Goal: Task Accomplishment & Management: Manage account settings

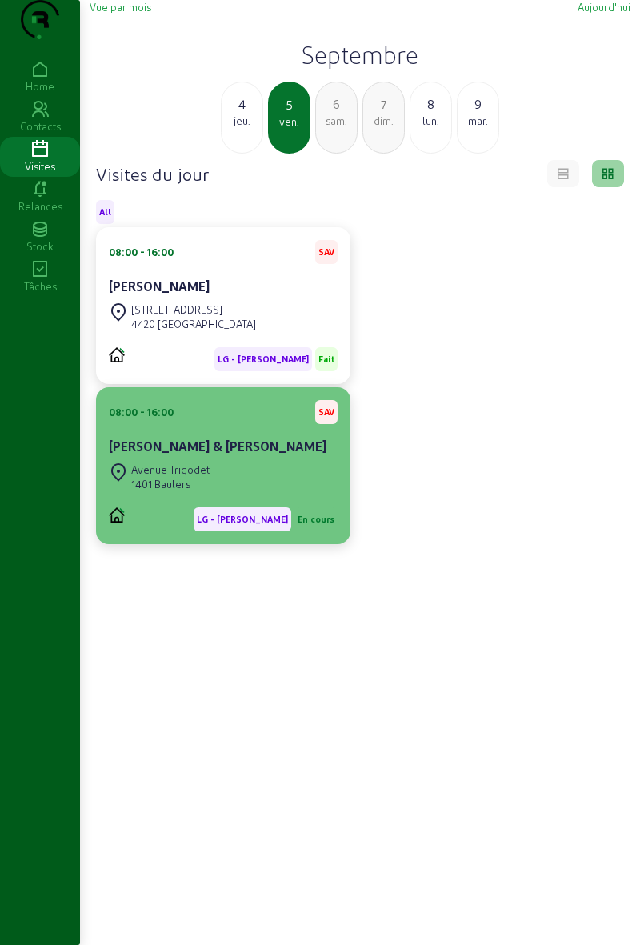
click at [271, 495] on div "Avenue Trigodet 1401 Baulers" at bounding box center [223, 476] width 229 height 35
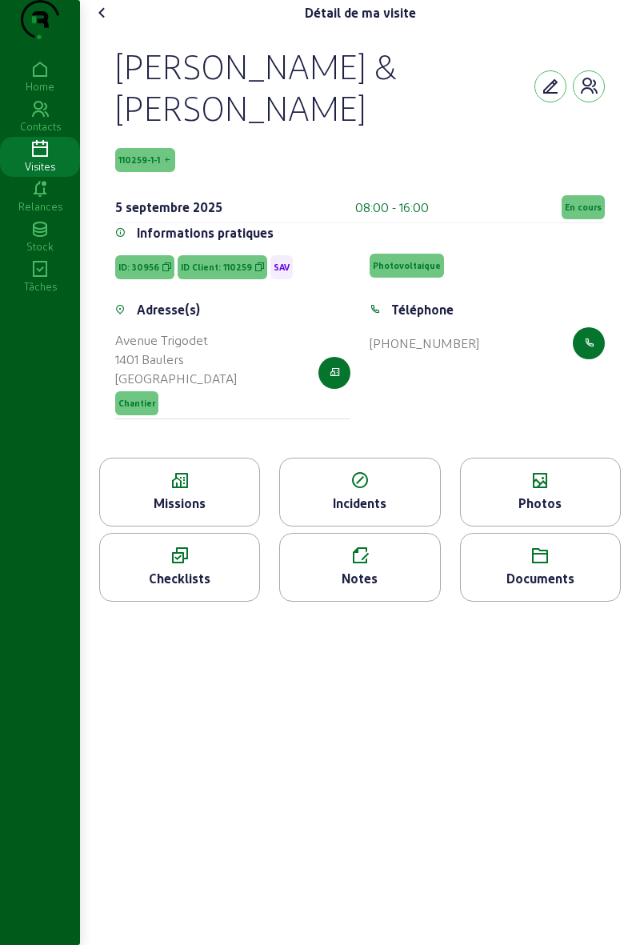
click at [567, 219] on span "En cours" at bounding box center [583, 207] width 43 height 24
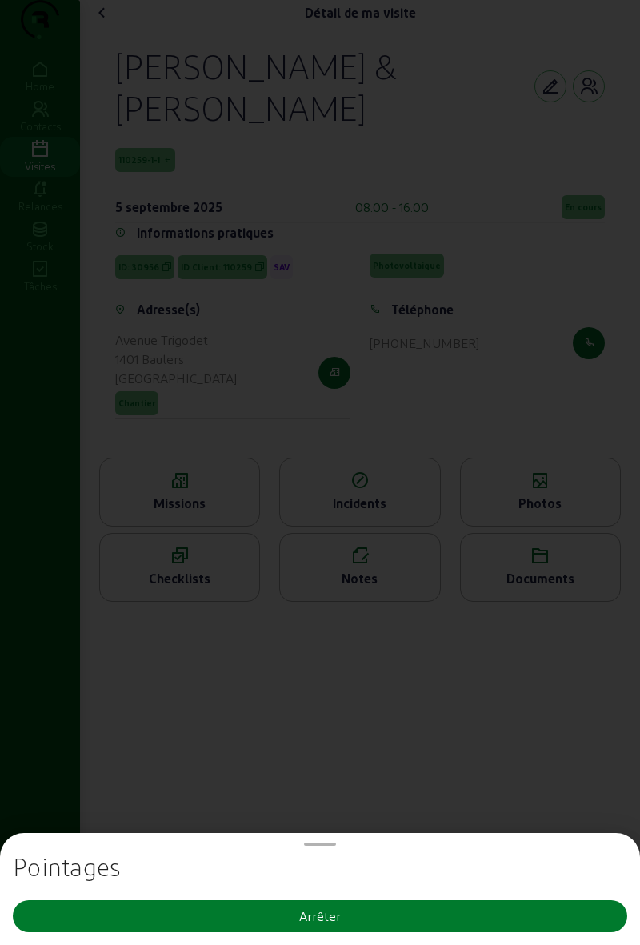
click at [431, 922] on button "Arrêter" at bounding box center [320, 916] width 615 height 32
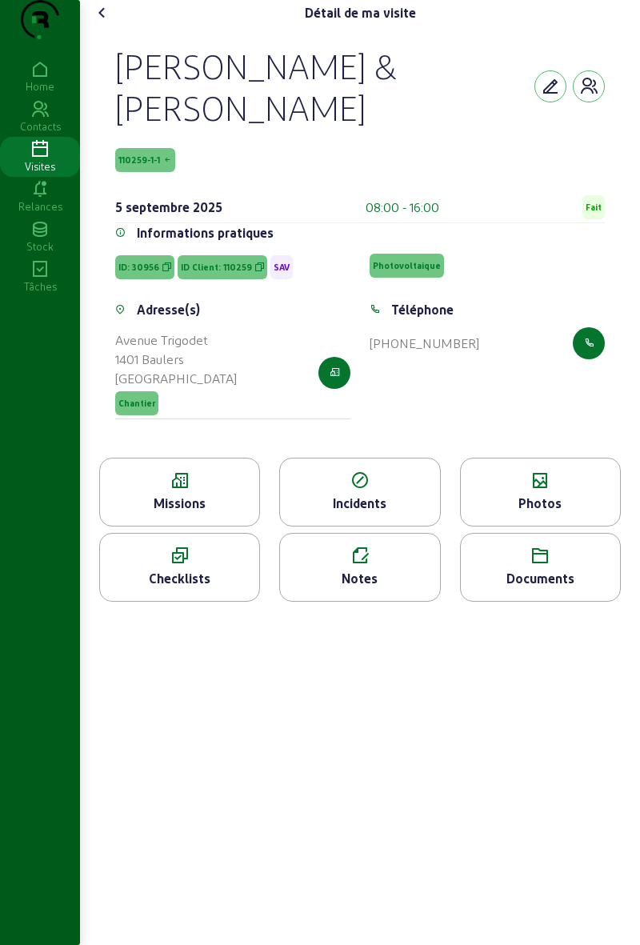
click at [47, 174] on div "Visites" at bounding box center [40, 166] width 80 height 14
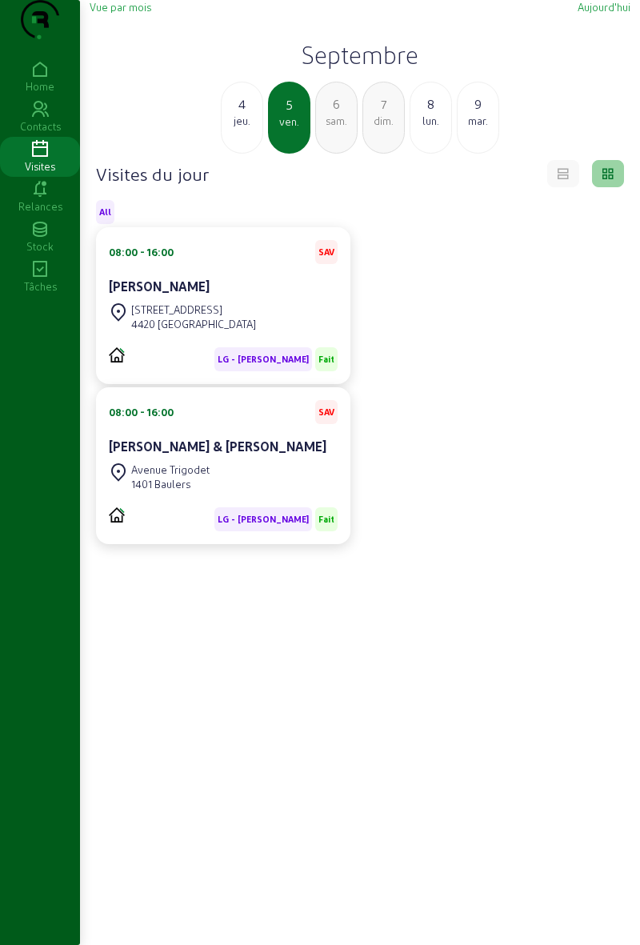
click at [418, 114] on div "8" at bounding box center [431, 103] width 41 height 19
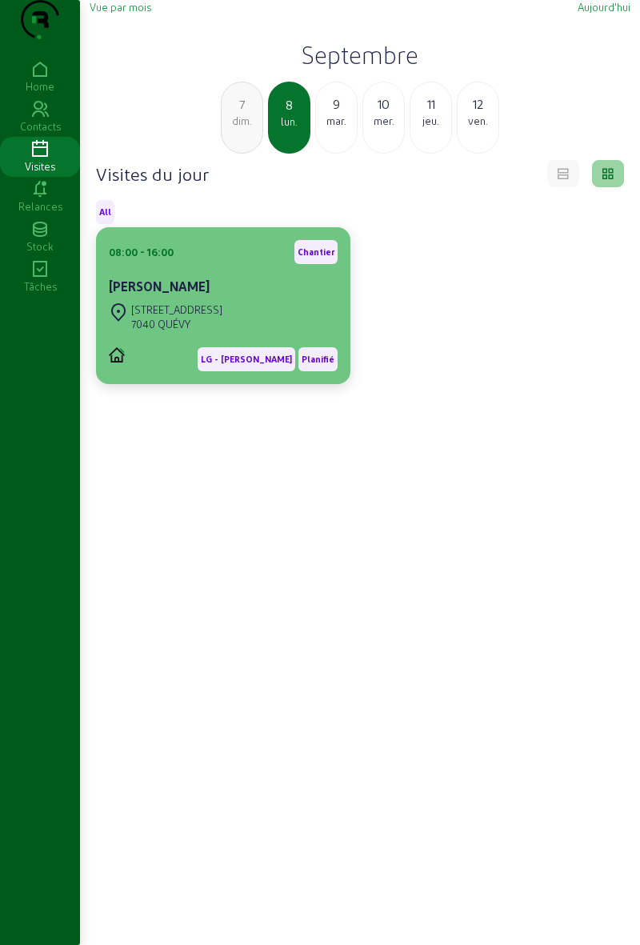
click at [232, 335] on div "[STREET_ADDRESS]" at bounding box center [223, 316] width 229 height 35
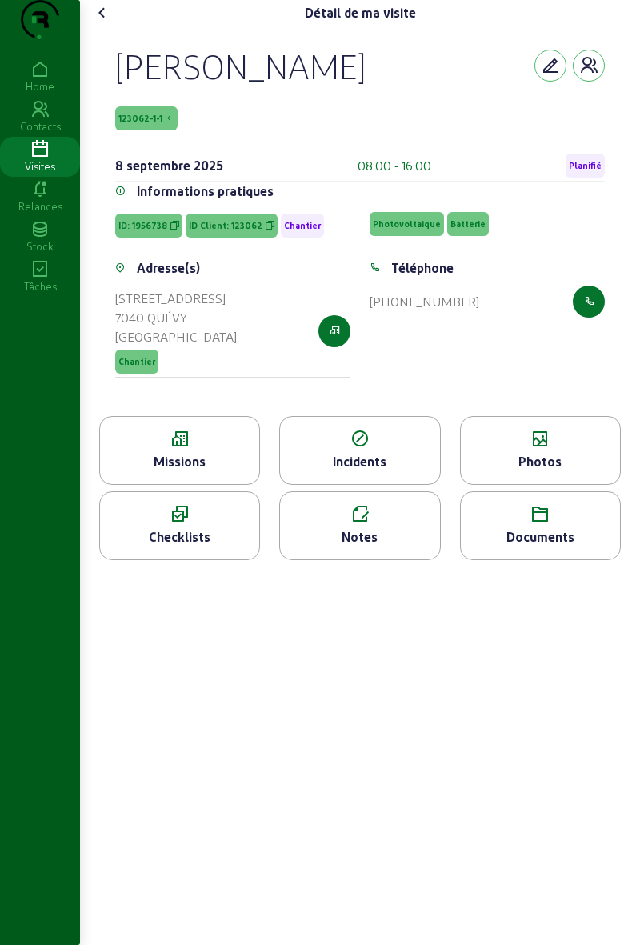
click at [569, 449] on icon at bounding box center [540, 439] width 159 height 19
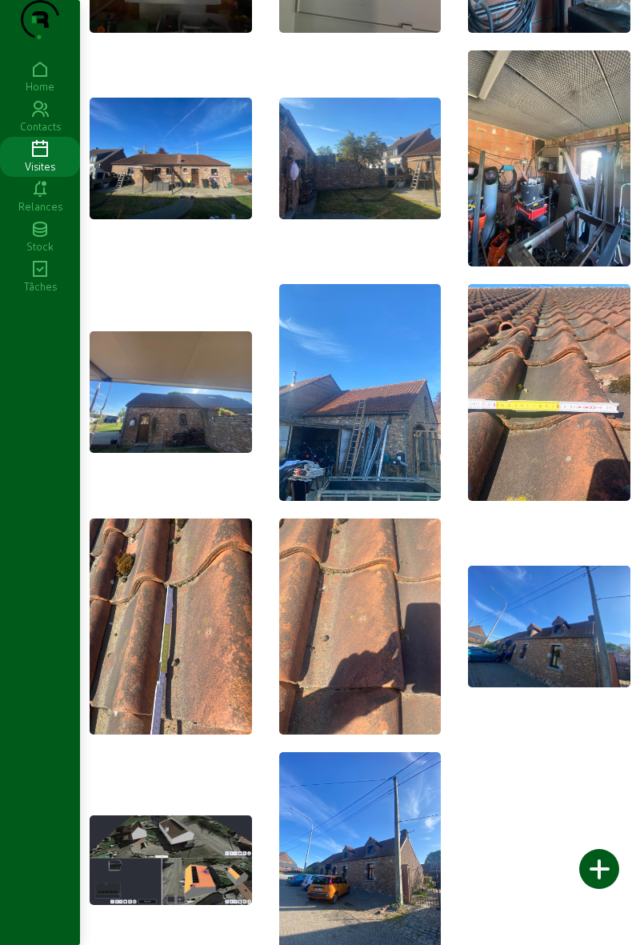
scroll to position [1696, 0]
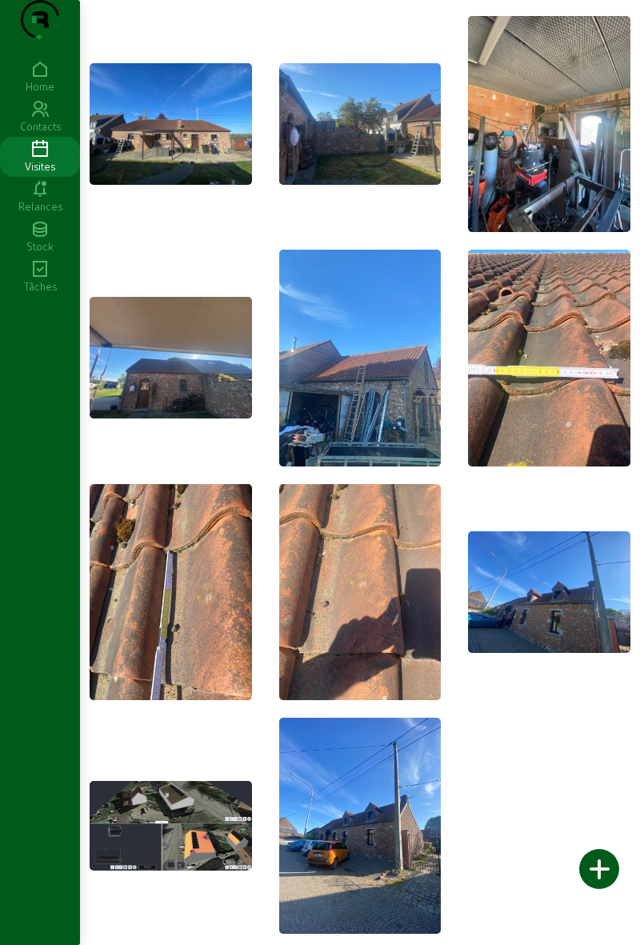
click at [58, 159] on icon at bounding box center [40, 149] width 80 height 19
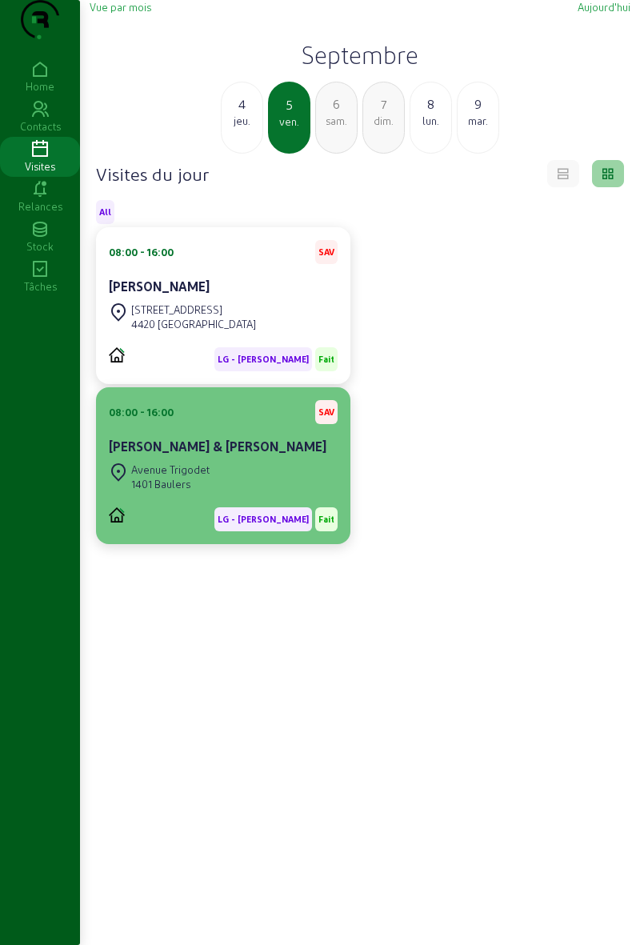
click at [314, 495] on div "Avenue Trigodet 1401 Baulers" at bounding box center [223, 476] width 229 height 35
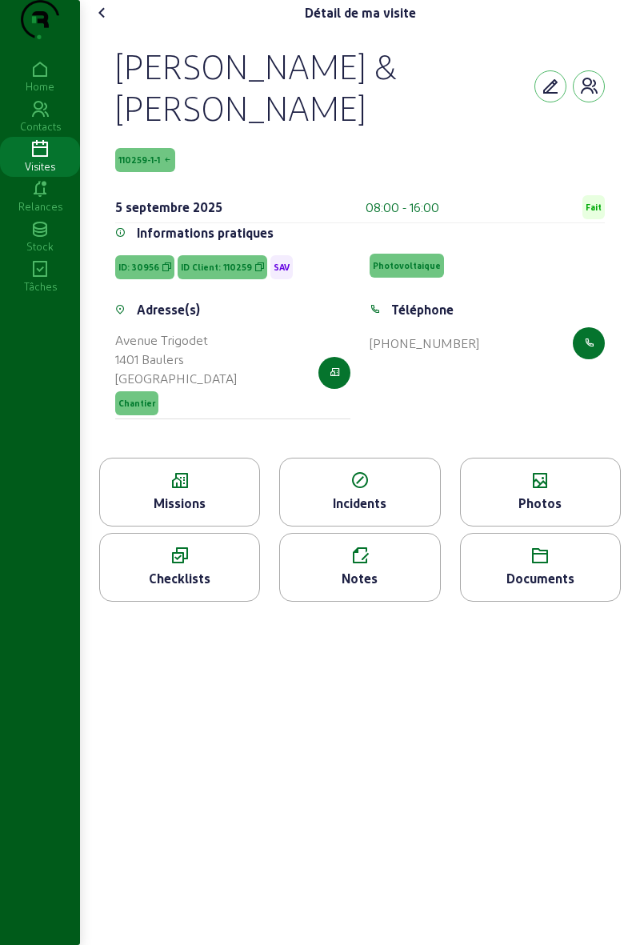
click at [557, 498] on div "Photos" at bounding box center [540, 492] width 161 height 69
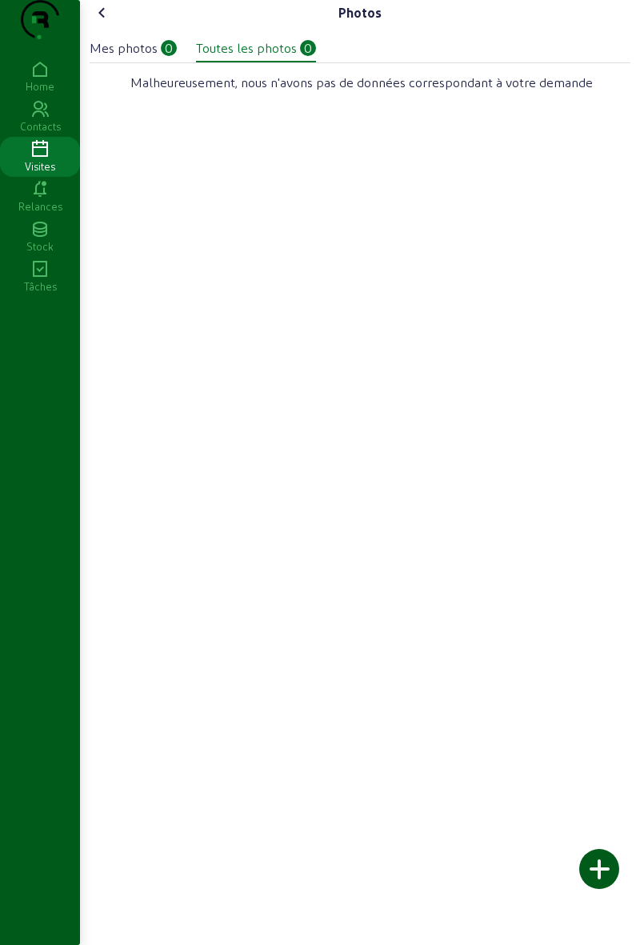
click at [599, 853] on div at bounding box center [600, 869] width 40 height 40
